Goal: Find specific page/section: Find specific page/section

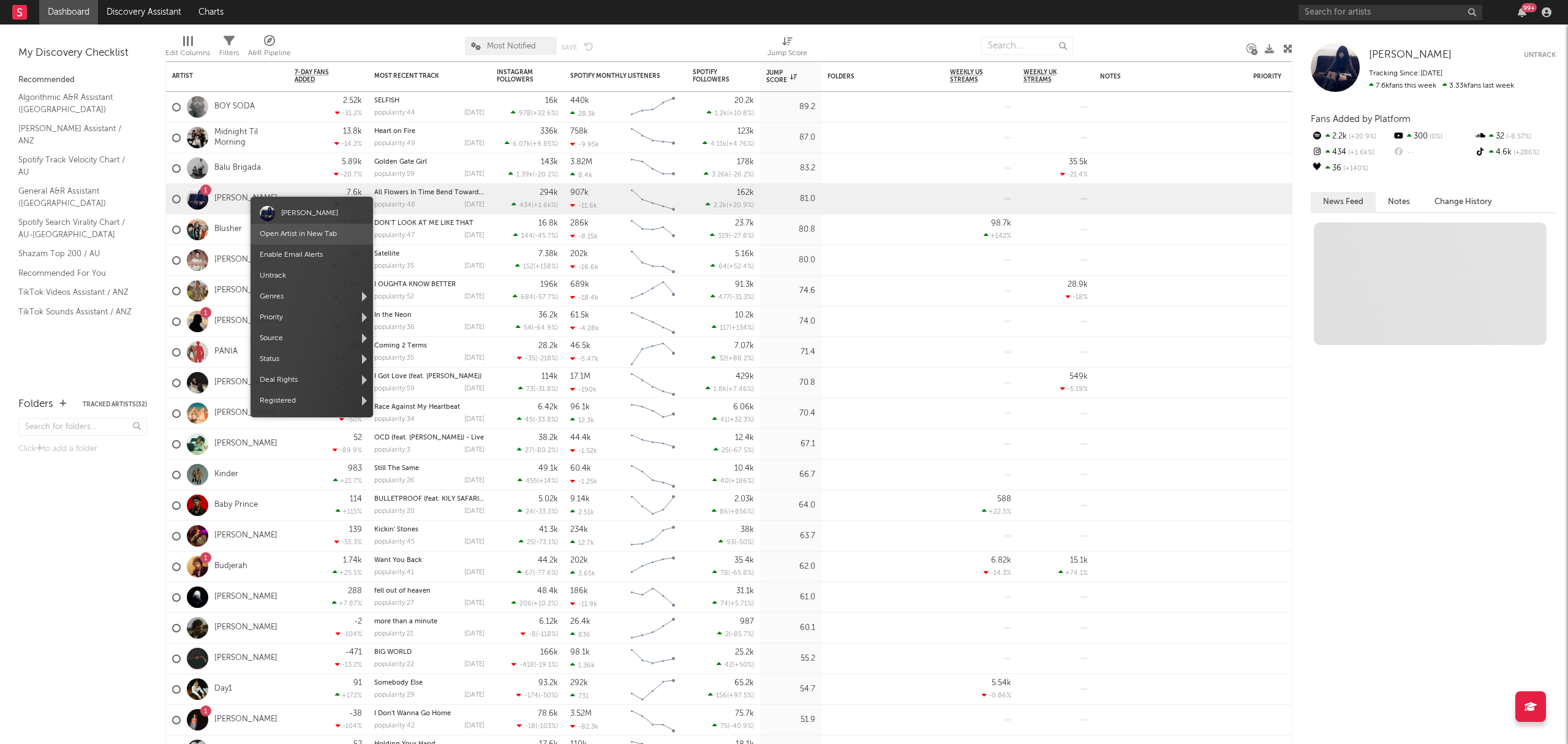
click at [299, 237] on link "Open Artist in New Tab" at bounding box center [298, 234] width 77 height 8
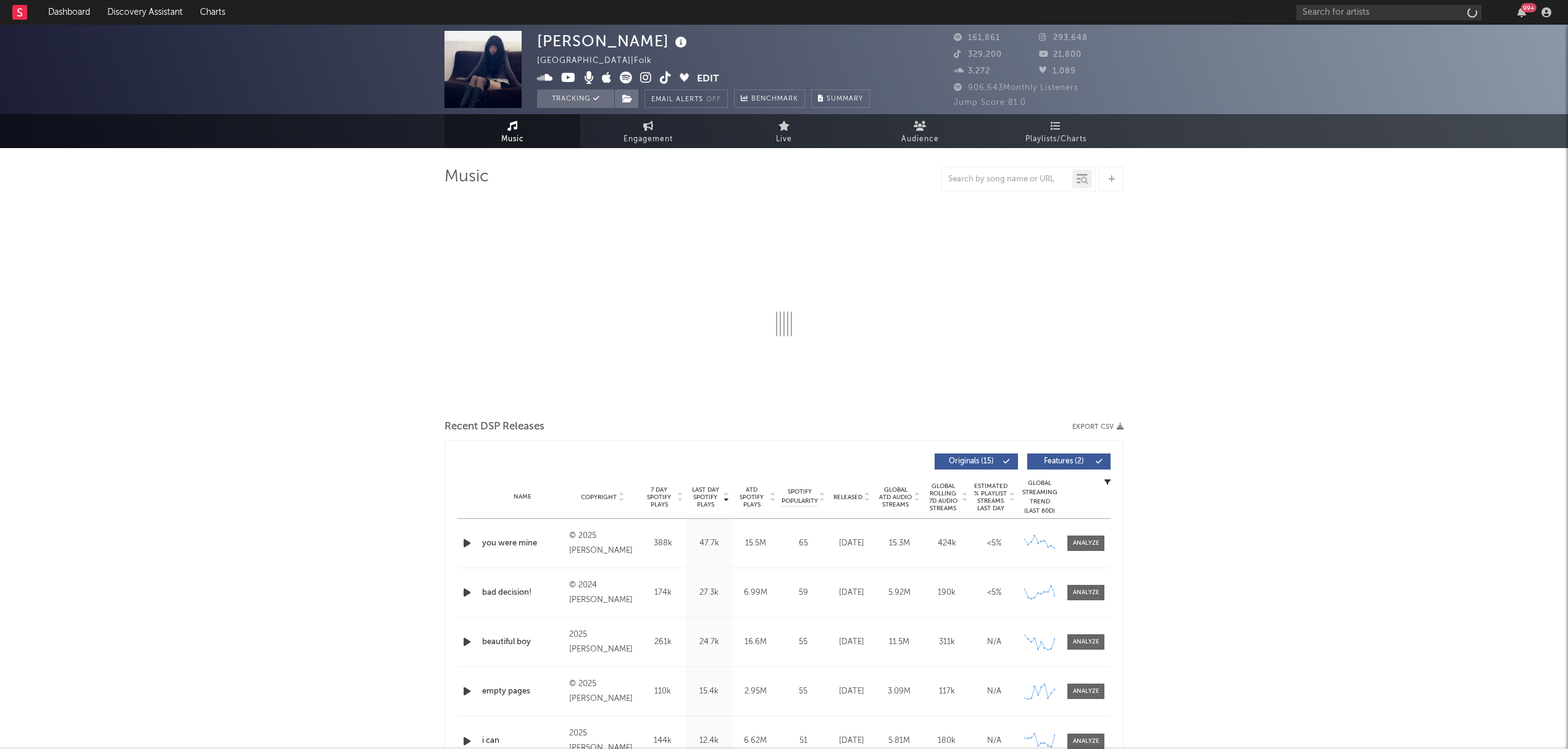
select select "6m"
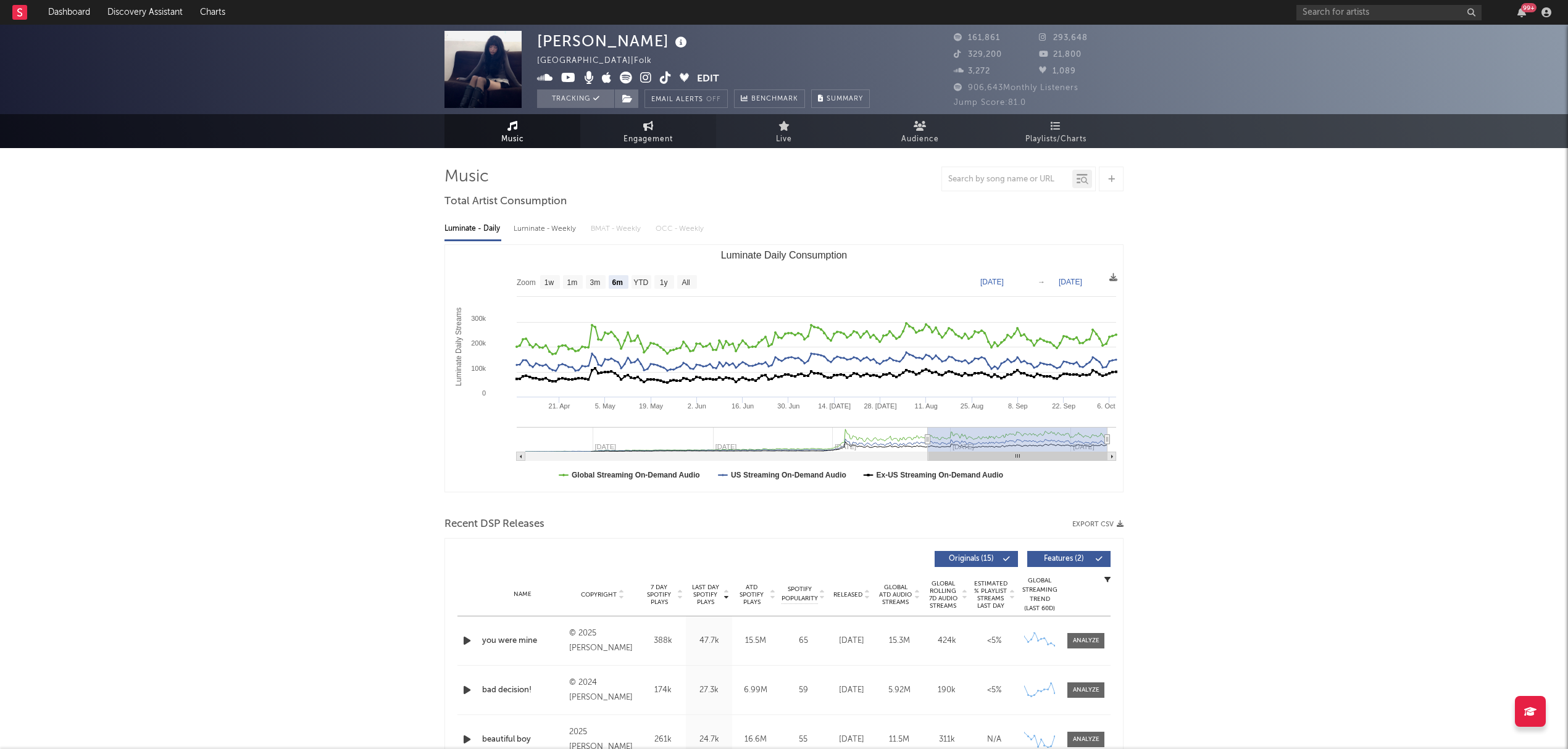
click at [648, 125] on icon at bounding box center [648, 126] width 11 height 10
select select "1w"
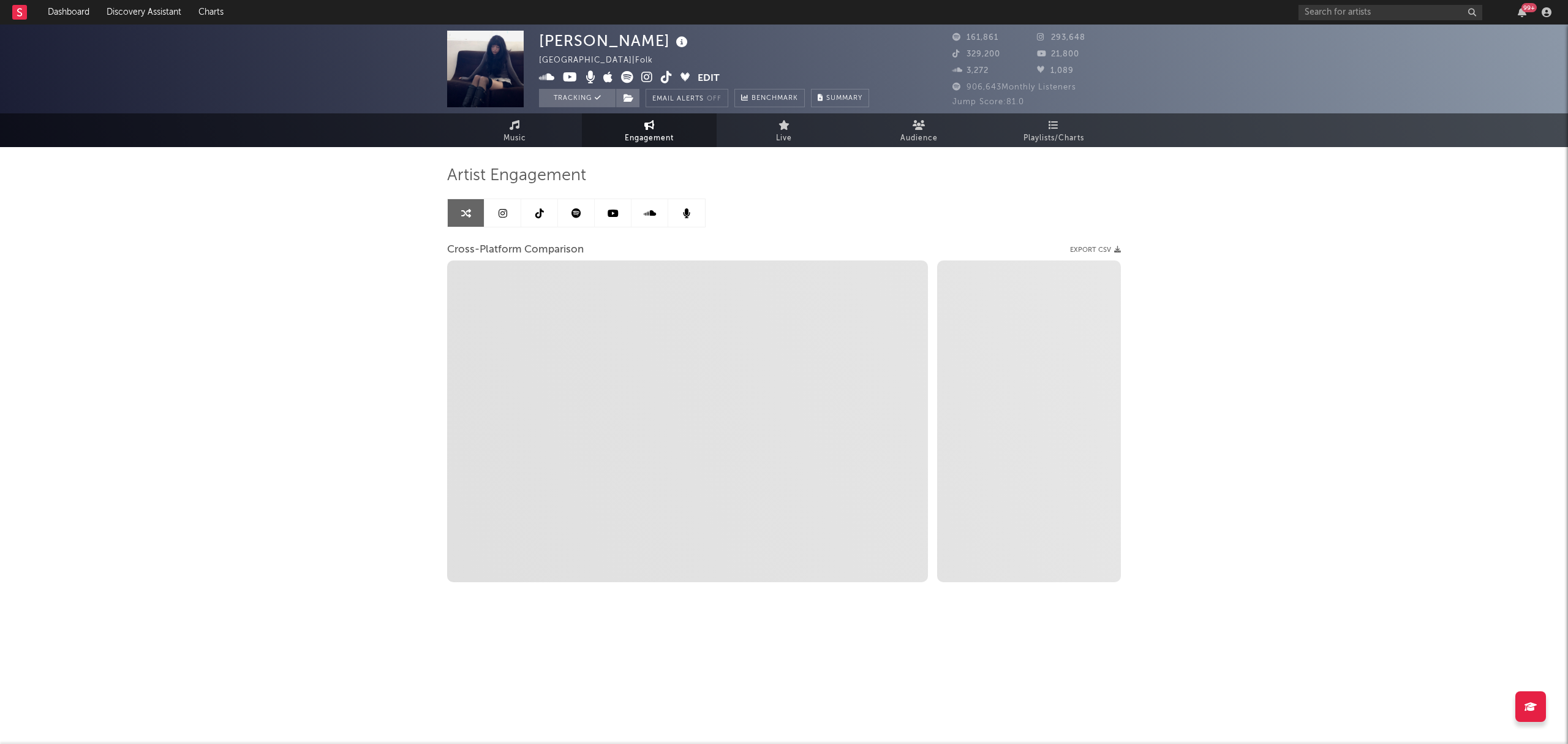
select select "1m"
